Goal: Information Seeking & Learning: Check status

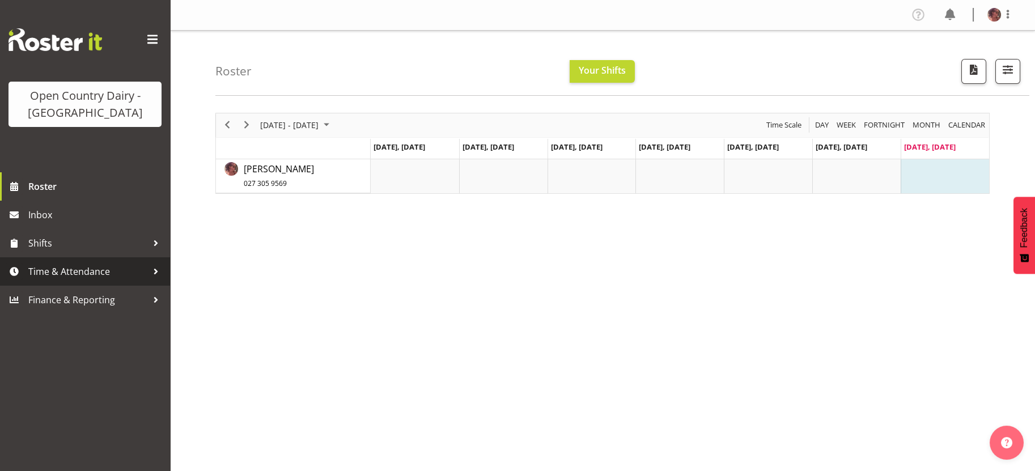
click at [89, 273] on span "Time & Attendance" at bounding box center [87, 271] width 119 height 17
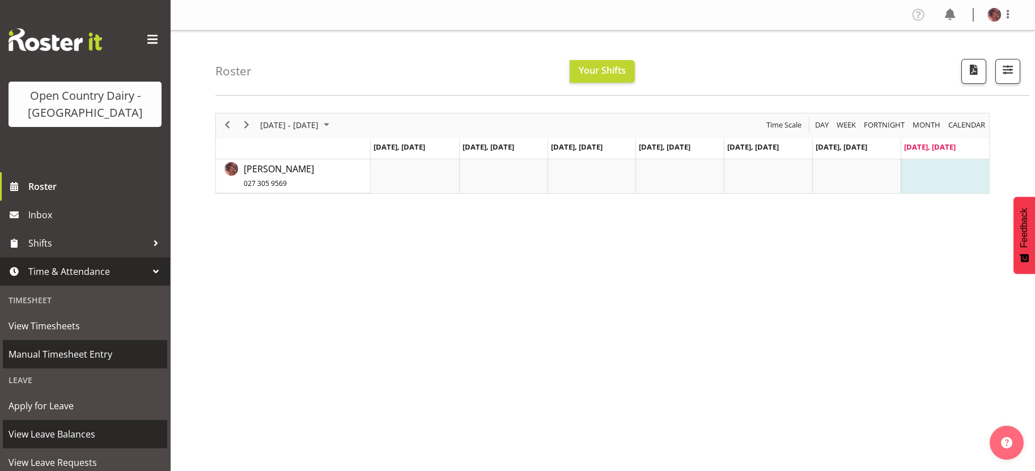
scroll to position [71, 0]
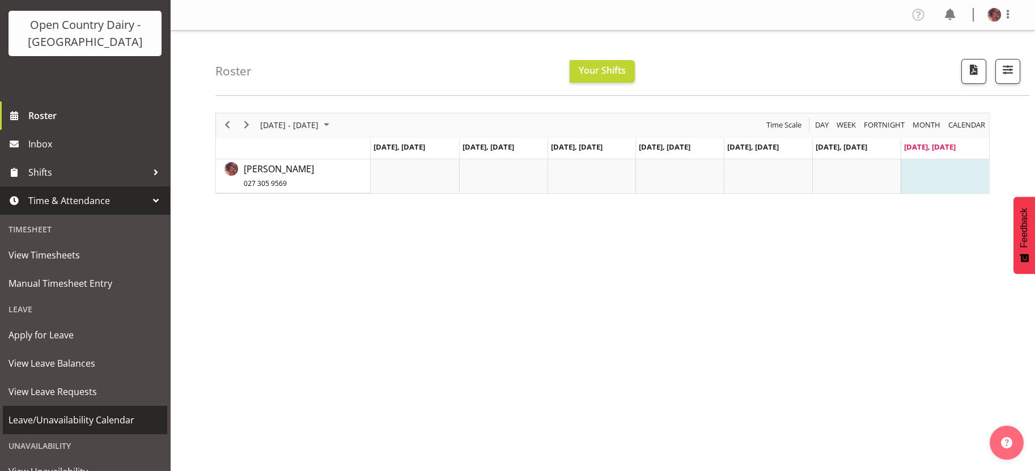
click at [86, 419] on span "Leave/Unavailability Calendar" at bounding box center [84, 419] width 153 height 17
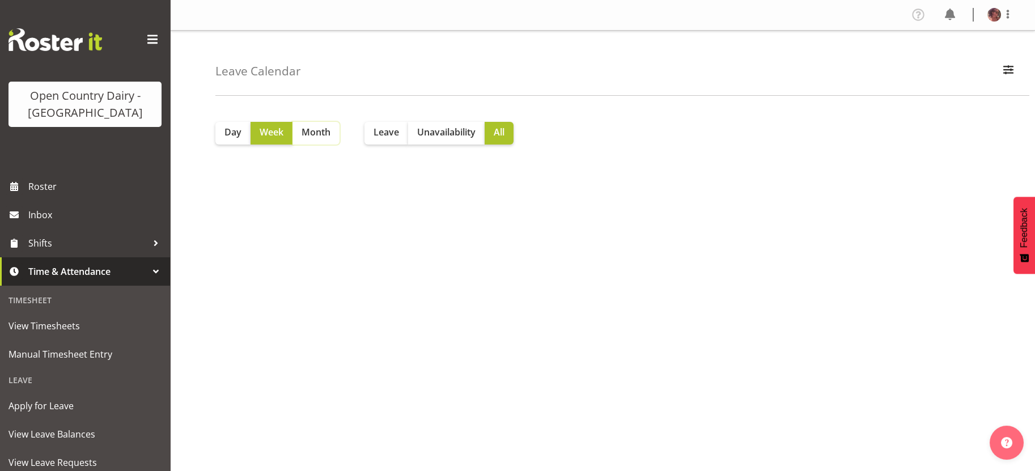
click at [326, 137] on span "Month" at bounding box center [315, 132] width 29 height 14
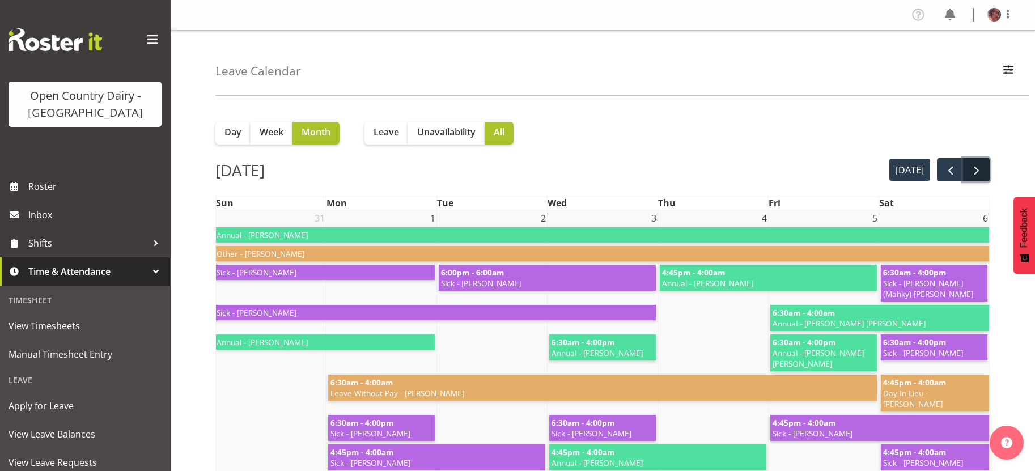
click at [981, 171] on span "next" at bounding box center [976, 171] width 14 height 14
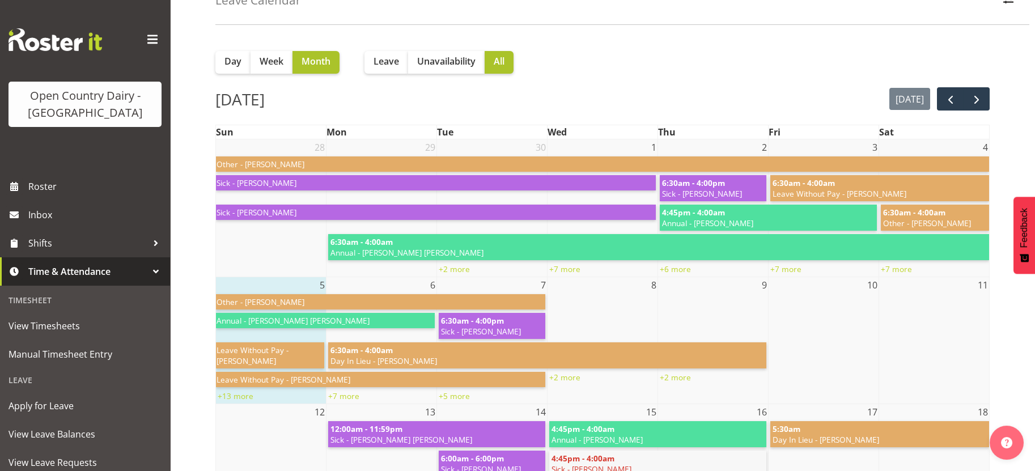
scroll to position [142, 0]
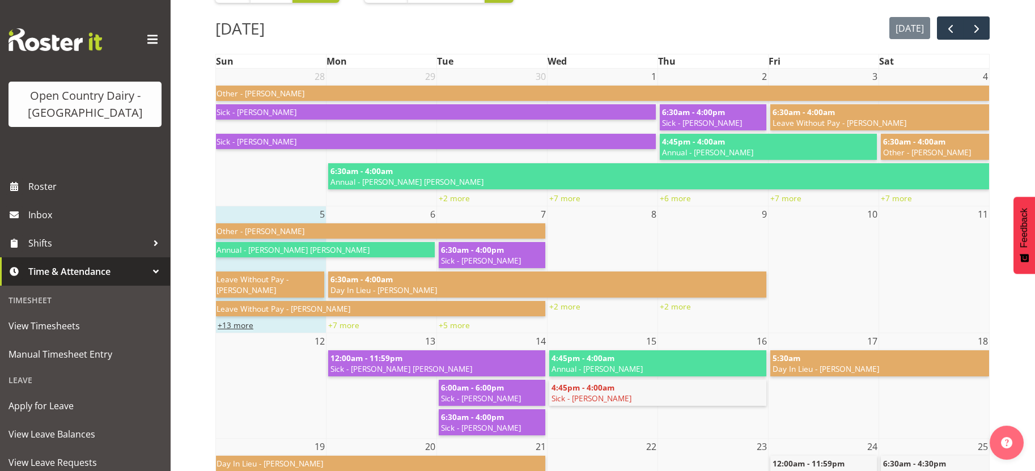
click at [244, 324] on link "+13 more" at bounding box center [236, 325] width 36 height 11
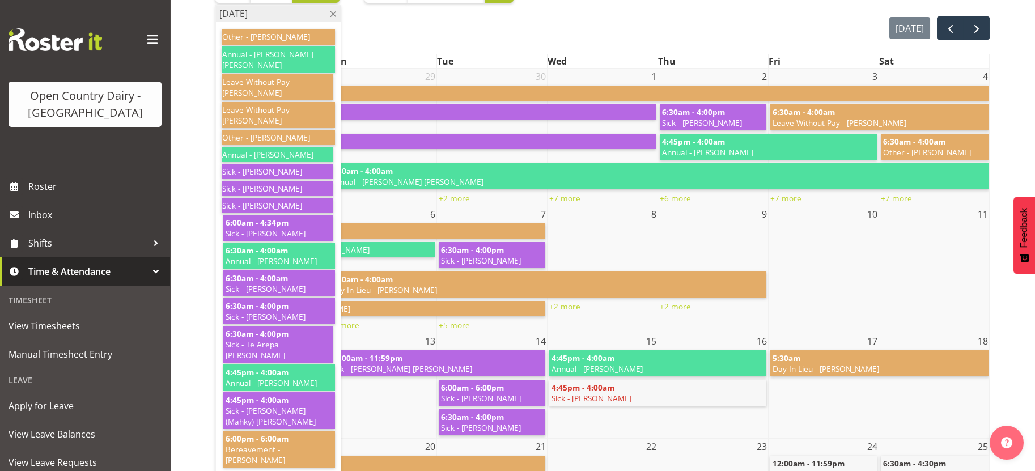
scroll to position [212, 0]
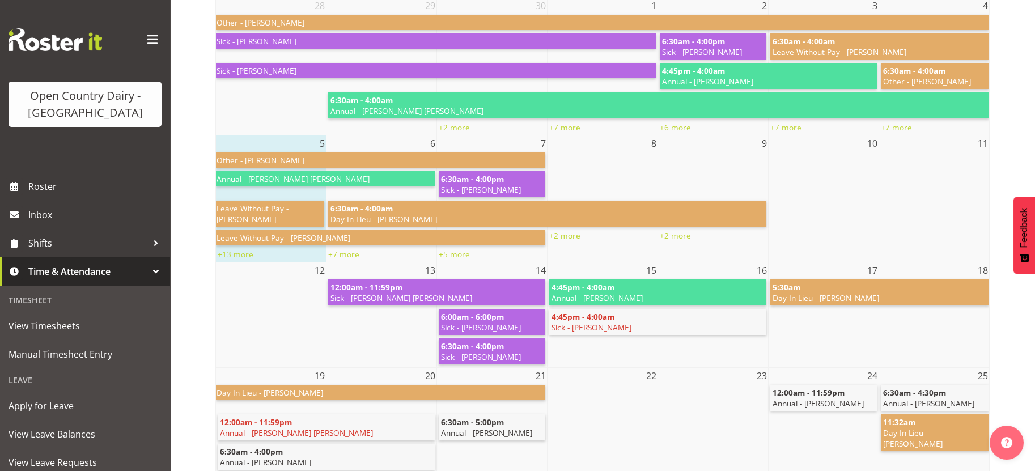
click at [372, 333] on td at bounding box center [381, 336] width 110 height 59
click at [333, 256] on link "+7 more" at bounding box center [343, 254] width 31 height 11
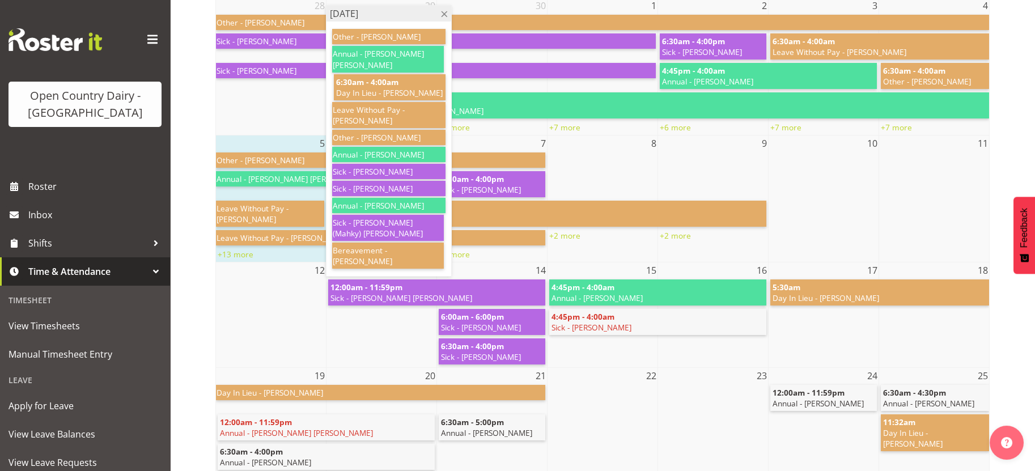
click at [364, 369] on td "20" at bounding box center [381, 376] width 110 height 16
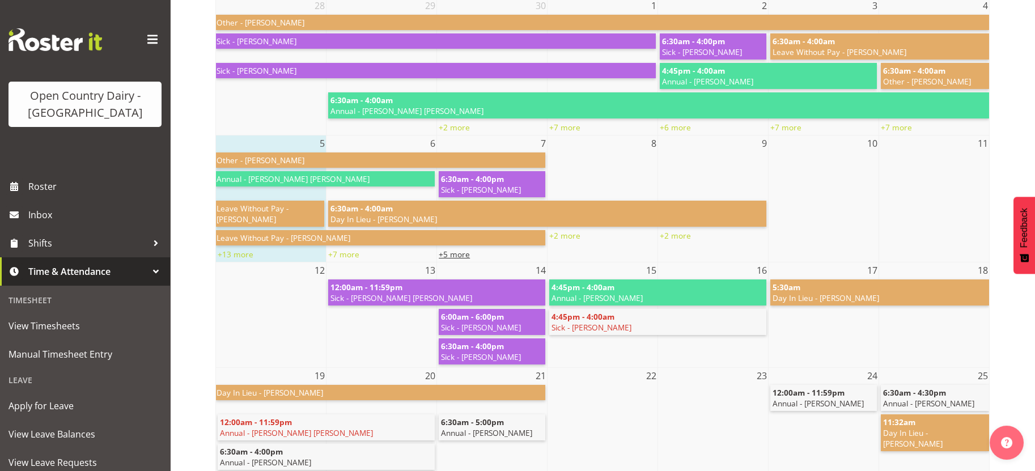
click at [451, 254] on link "+5 more" at bounding box center [454, 254] width 31 height 11
click at [326, 337] on td at bounding box center [381, 336] width 110 height 59
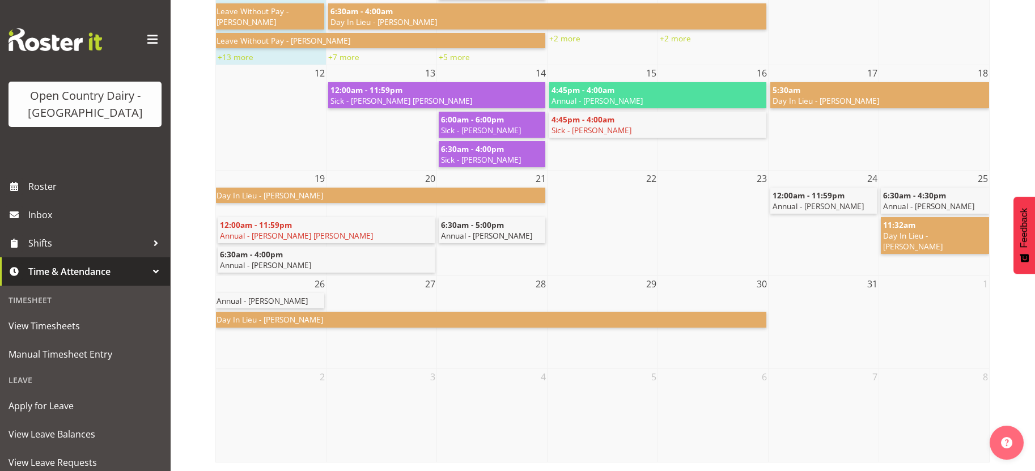
scroll to position [0, 0]
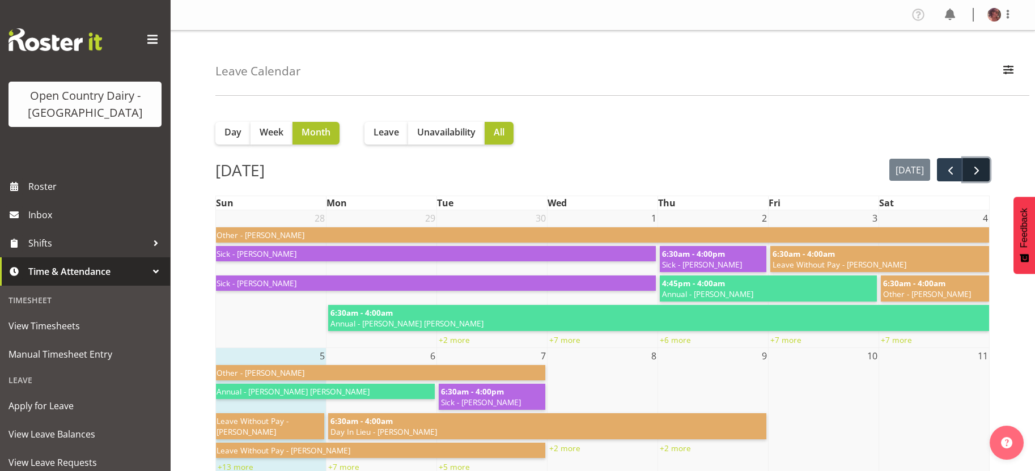
click at [976, 171] on span "next" at bounding box center [976, 171] width 14 height 14
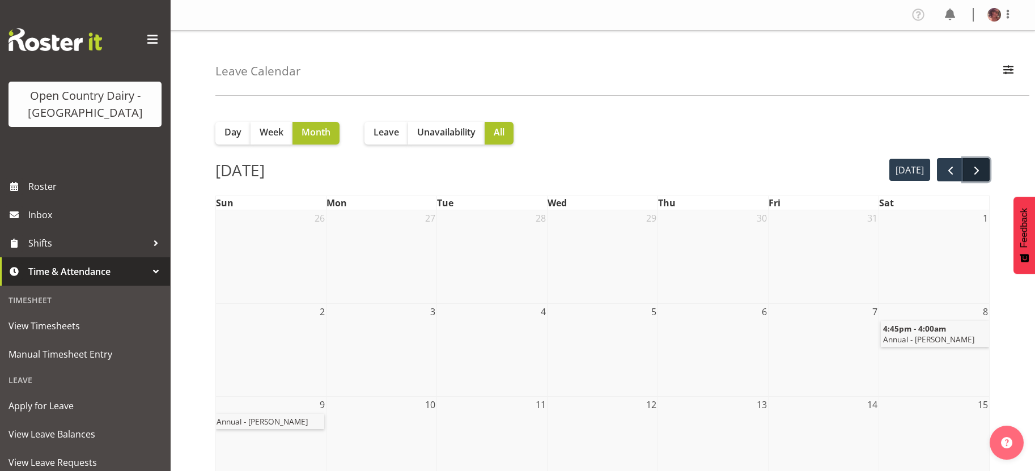
click at [975, 176] on span "next" at bounding box center [976, 171] width 14 height 14
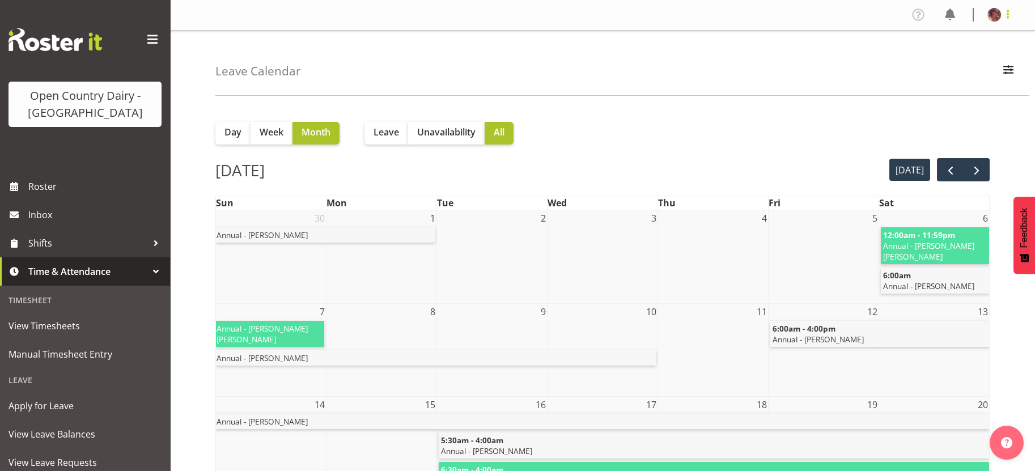
click at [1008, 11] on span at bounding box center [1008, 14] width 14 height 14
click at [955, 57] on link "Log Out" at bounding box center [959, 59] width 109 height 20
